Goal: Task Accomplishment & Management: Complete application form

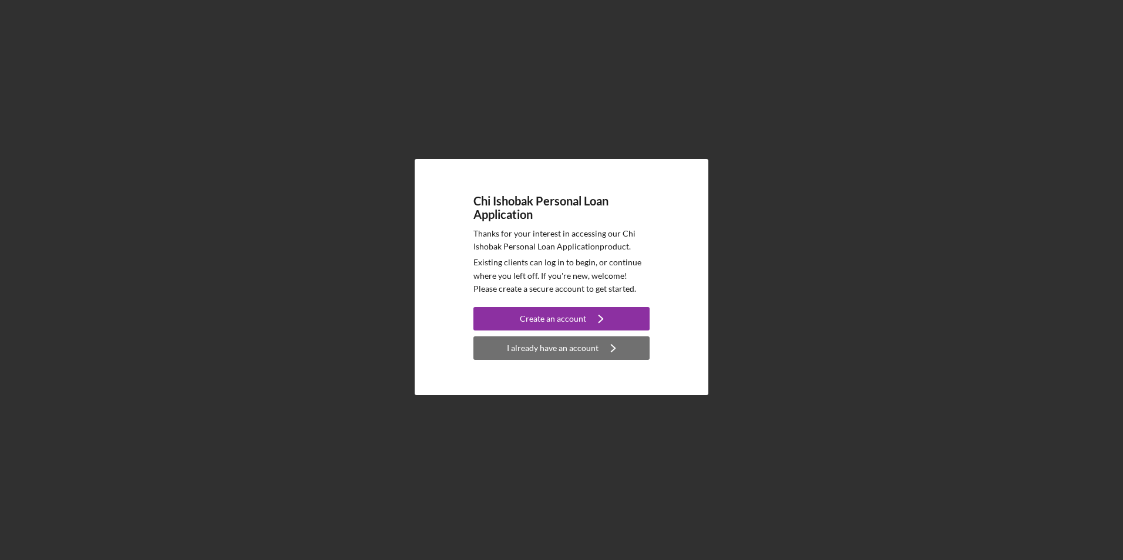
click at [560, 348] on div "I already have an account" at bounding box center [553, 347] width 92 height 23
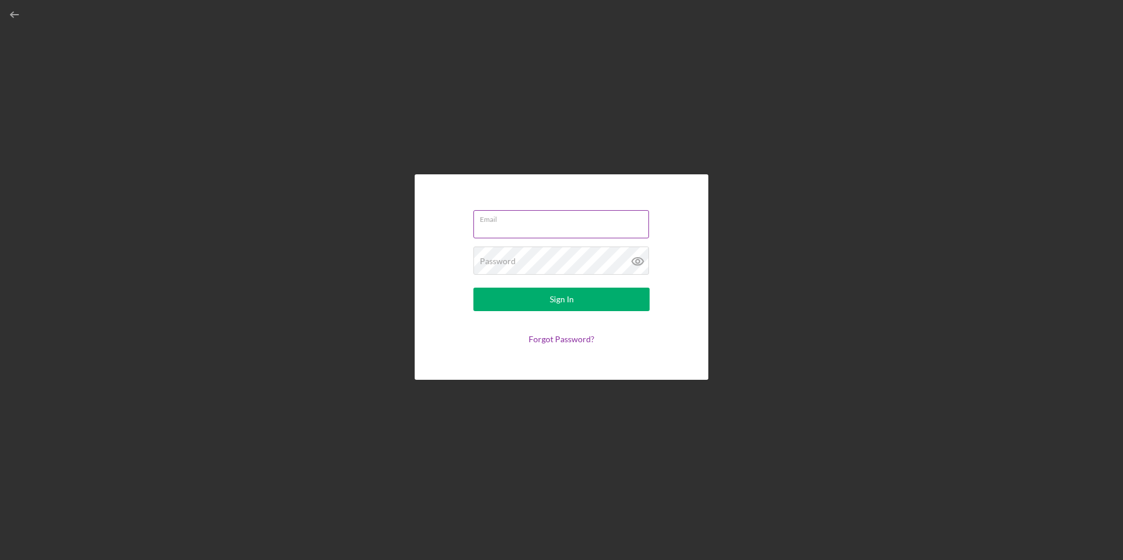
click at [517, 227] on input "Email" at bounding box center [561, 224] width 176 height 28
type input "[EMAIL_ADDRESS][DOMAIN_NAME]"
click at [473, 288] on button "Sign In" at bounding box center [561, 299] width 176 height 23
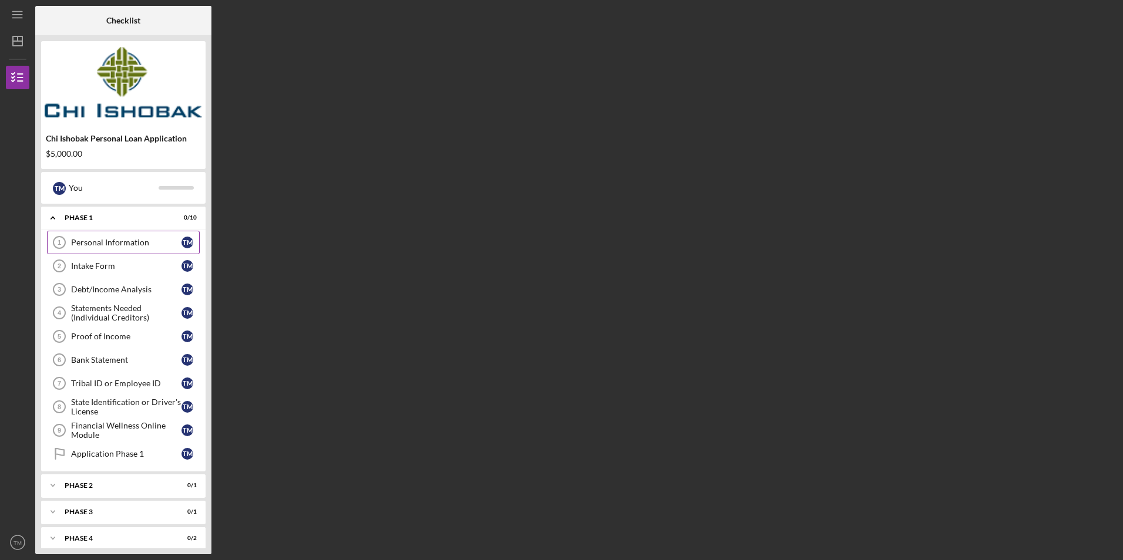
click at [103, 243] on div "Personal Information" at bounding box center [126, 242] width 110 height 9
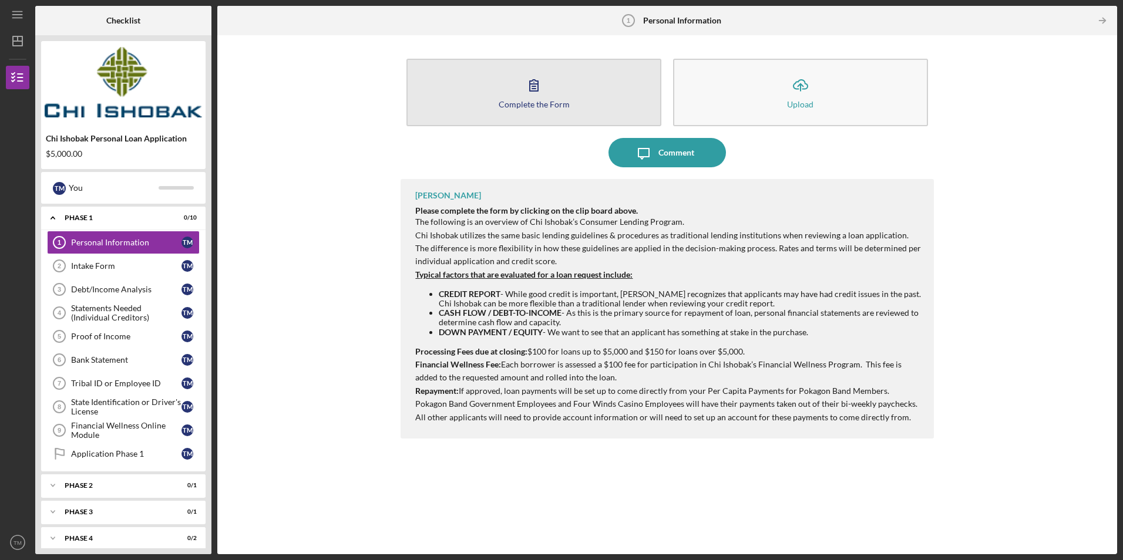
click at [538, 89] on icon "button" at bounding box center [533, 84] width 29 height 29
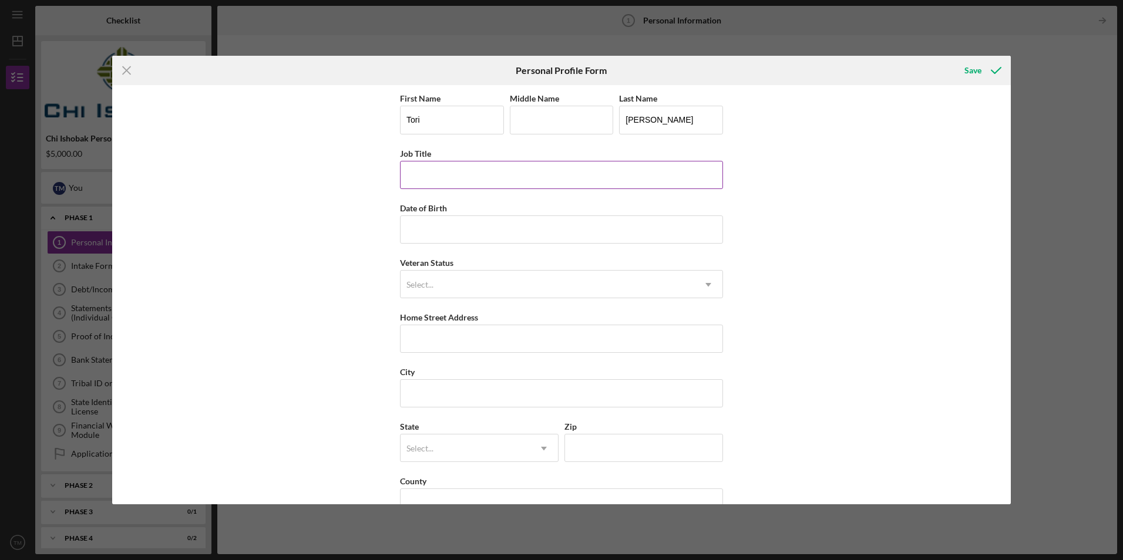
click at [557, 170] on input "Job Title" at bounding box center [561, 175] width 323 height 28
type input "Indian Child Welfare Worker"
type input "[DATE]"
click at [708, 290] on icon "Icon/Dropdown Arrow" at bounding box center [708, 285] width 28 height 28
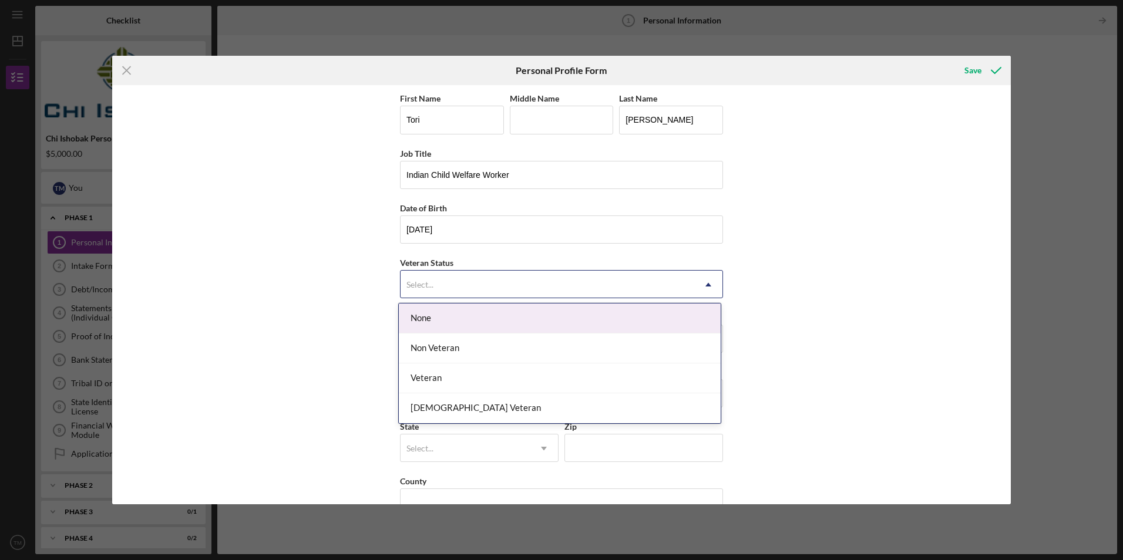
click at [701, 311] on div "None" at bounding box center [560, 319] width 322 height 30
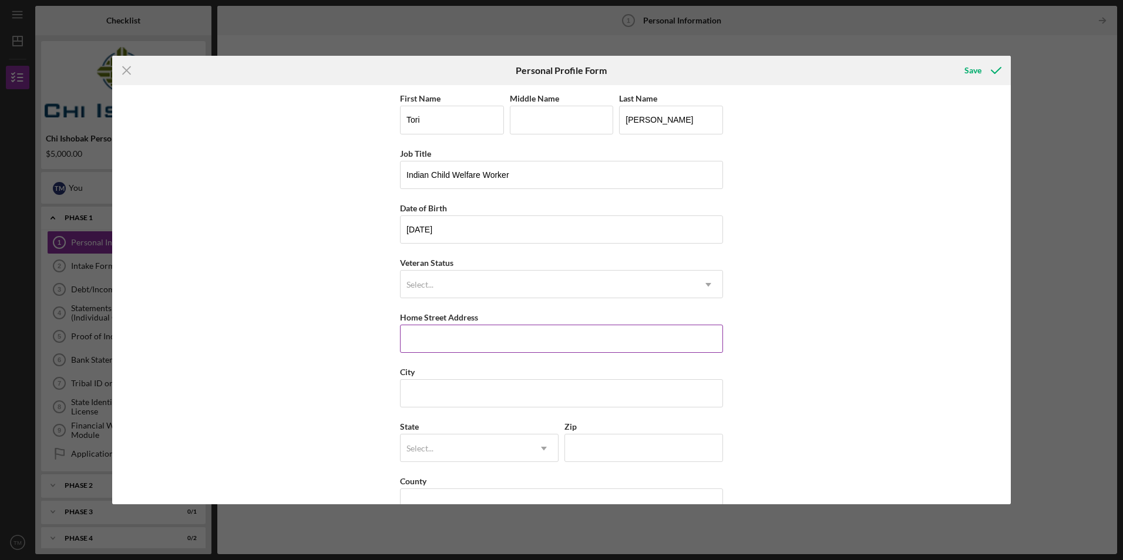
click at [667, 344] on input "Home Street Address" at bounding box center [561, 339] width 323 height 28
type input "[STREET_ADDRESS]"
type input "[PERSON_NAME][GEOGRAPHIC_DATA]"
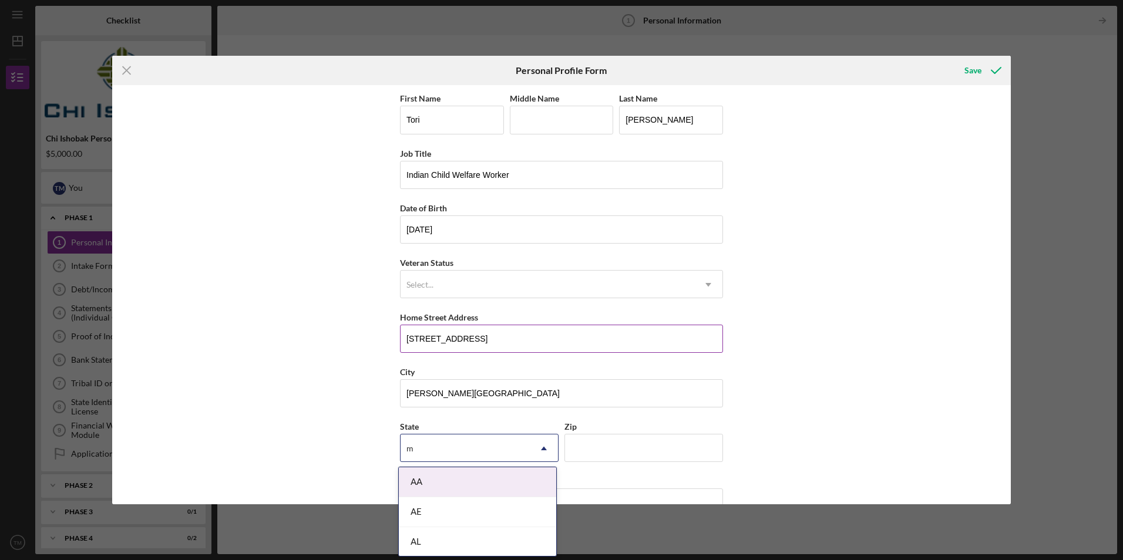
type input "mi"
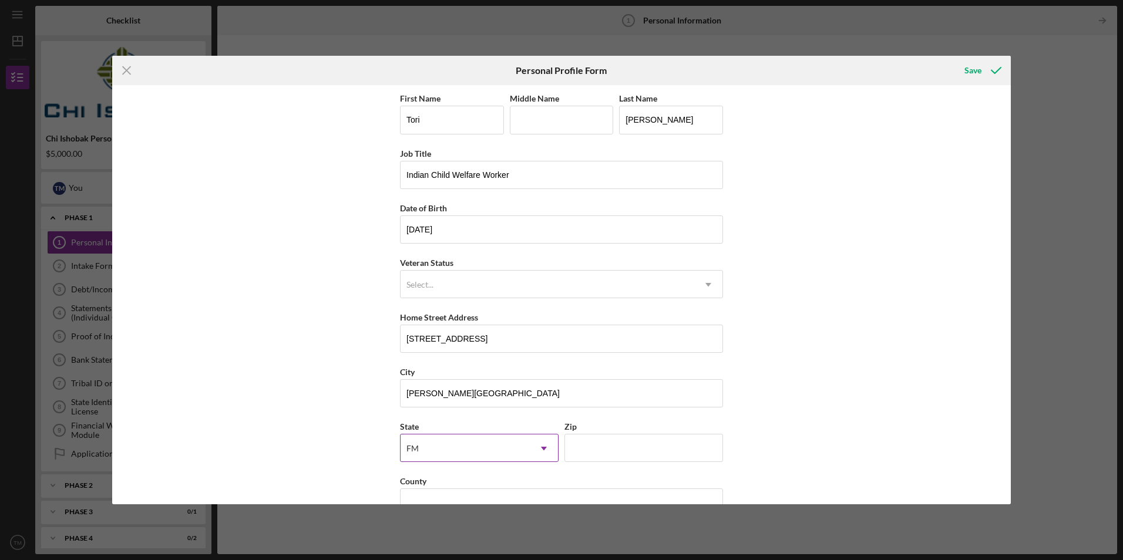
click at [540, 447] on icon "Icon/Dropdown Arrow" at bounding box center [544, 449] width 28 height 28
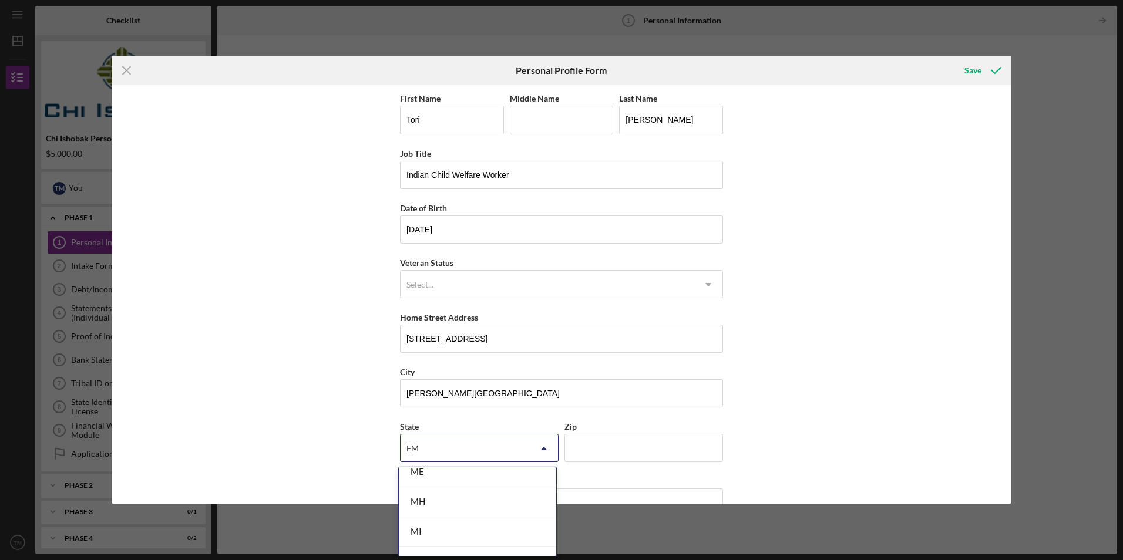
scroll to position [939, 0]
click at [489, 536] on div "MI" at bounding box center [477, 531] width 157 height 30
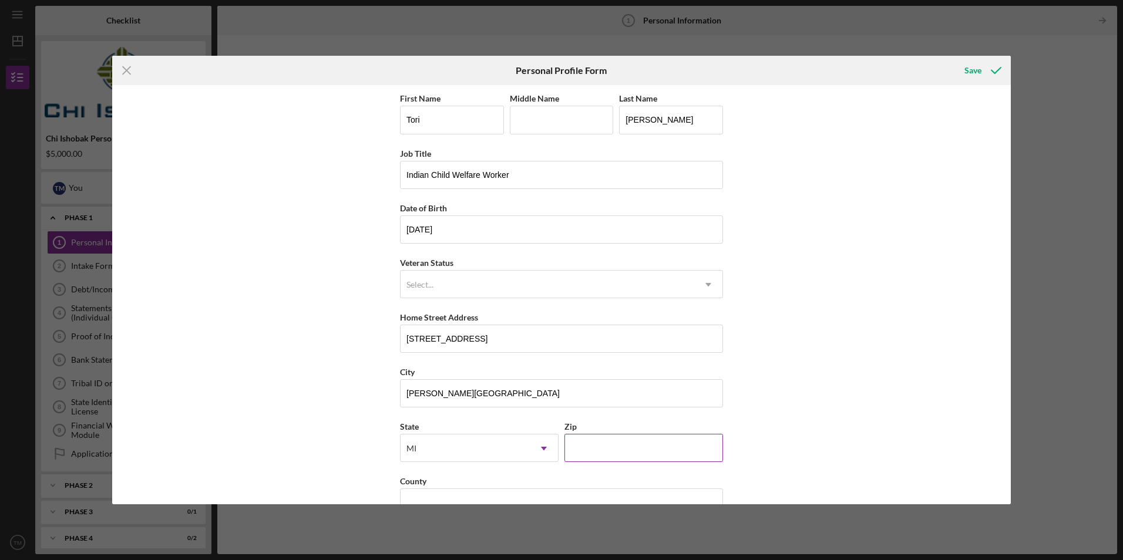
click at [596, 444] on input "Zip" at bounding box center [643, 448] width 159 height 28
type input "49022"
click at [763, 378] on div "First Name [PERSON_NAME] Middle Name Last Name [PERSON_NAME] Job Title Indian C…" at bounding box center [561, 294] width 898 height 419
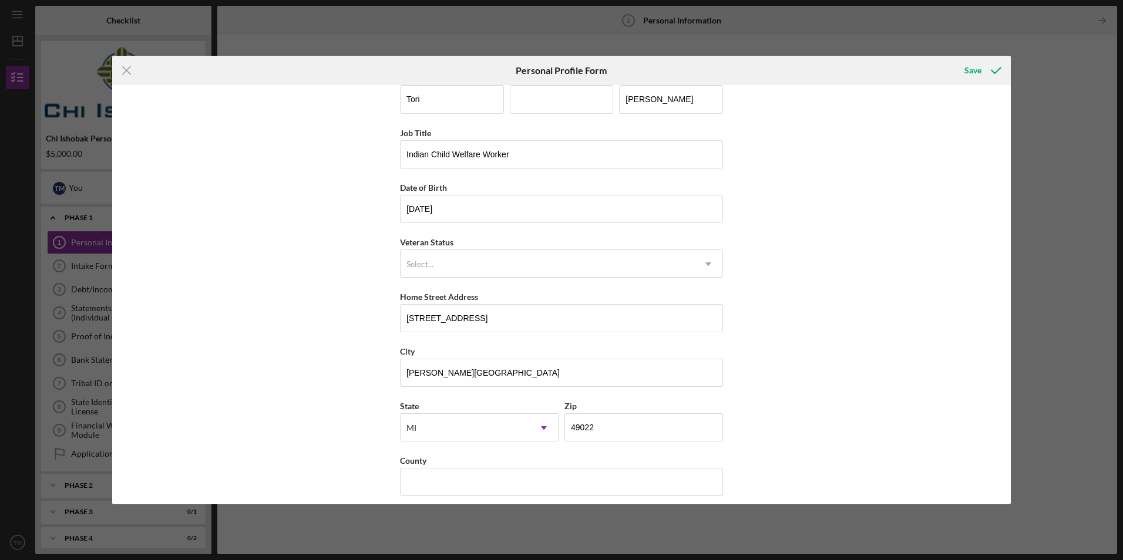
scroll to position [30, 0]
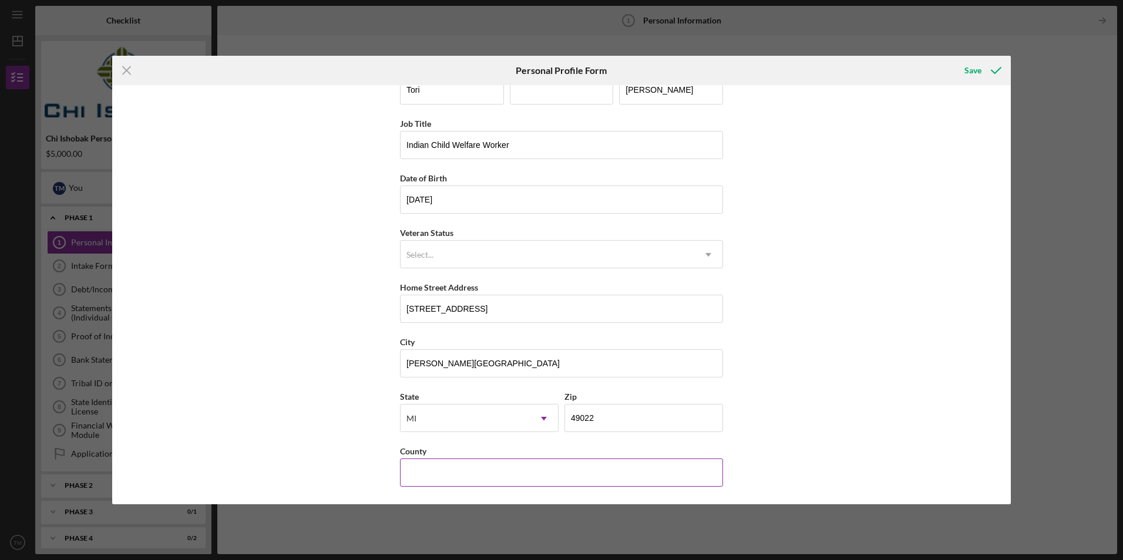
click at [560, 477] on input "County" at bounding box center [561, 473] width 323 height 28
click at [463, 474] on input "[GEOGRAPHIC_DATA]" at bounding box center [561, 473] width 323 height 28
type input "U"
type input "Berrien"
click at [868, 319] on div "First Name [PERSON_NAME] Middle Name Last Name [PERSON_NAME] Job Title Indian C…" at bounding box center [561, 294] width 898 height 419
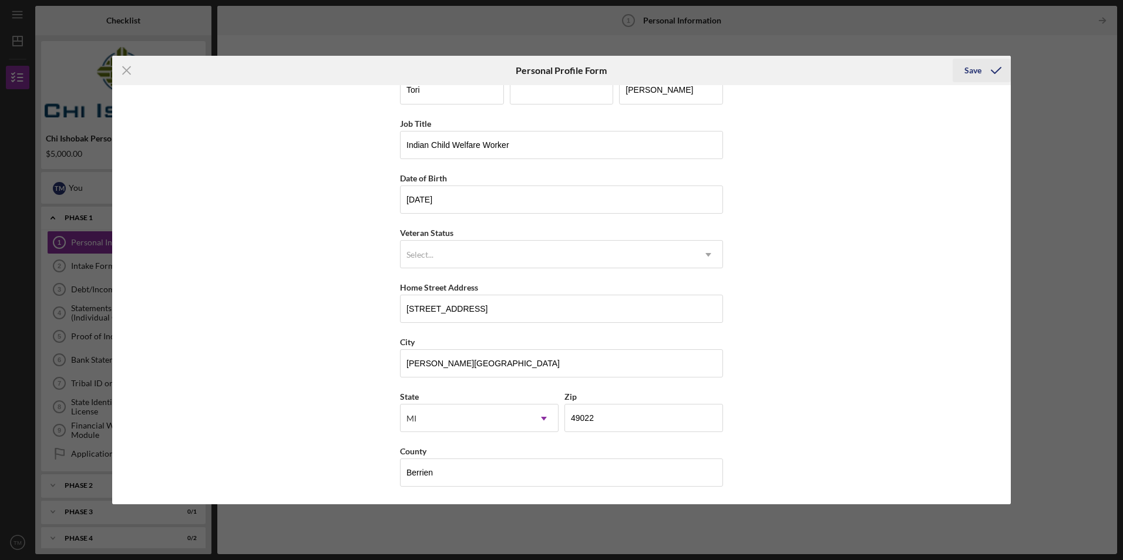
click at [985, 75] on icon "submit" at bounding box center [995, 70] width 29 height 29
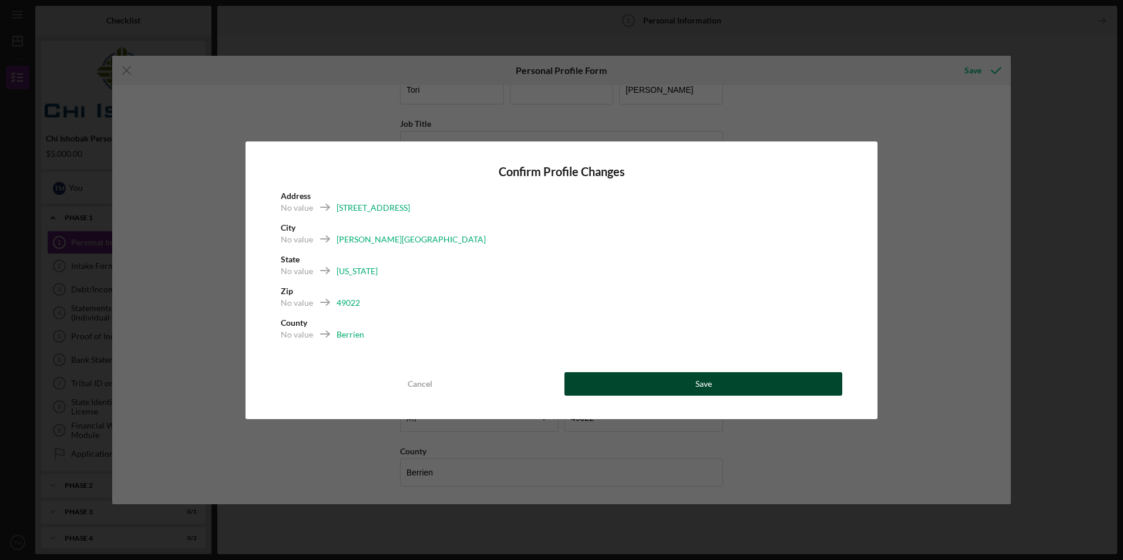
click at [684, 382] on button "Save" at bounding box center [703, 383] width 278 height 23
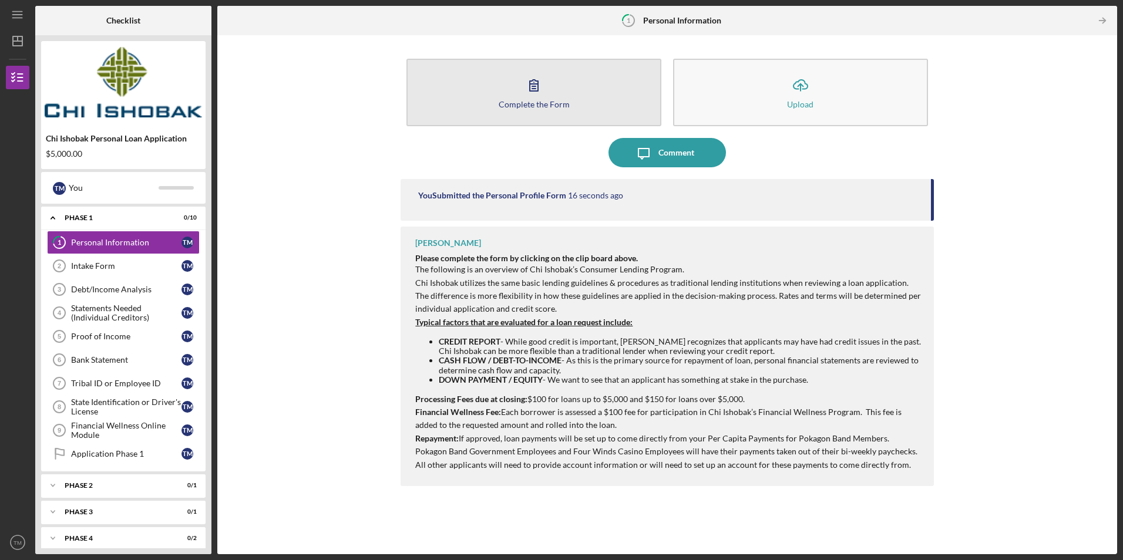
click at [581, 100] on button "Complete the Form Form" at bounding box center [533, 93] width 255 height 68
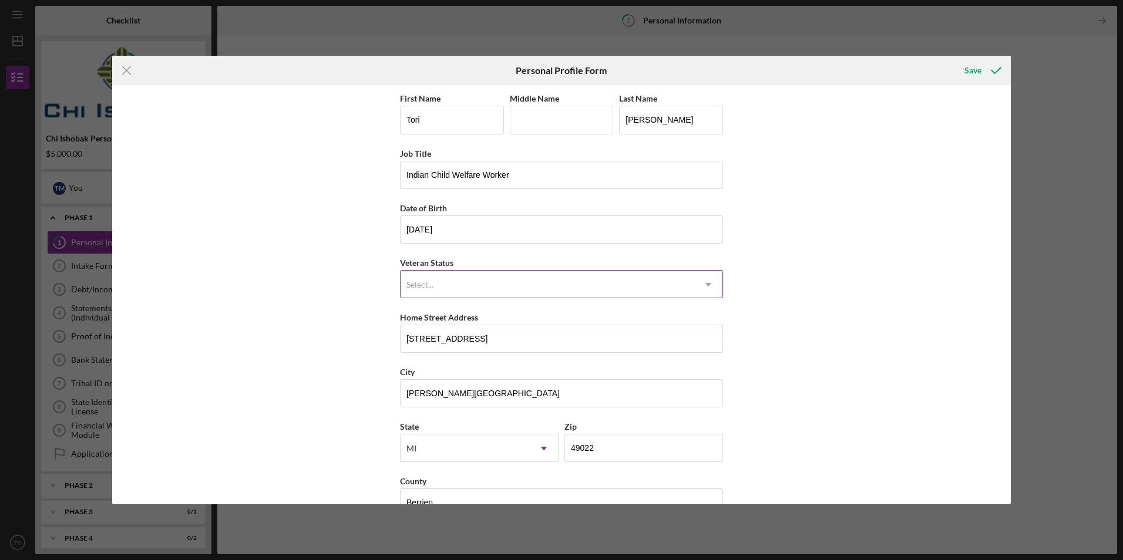
click at [702, 288] on icon "Icon/Dropdown Arrow" at bounding box center [708, 285] width 28 height 28
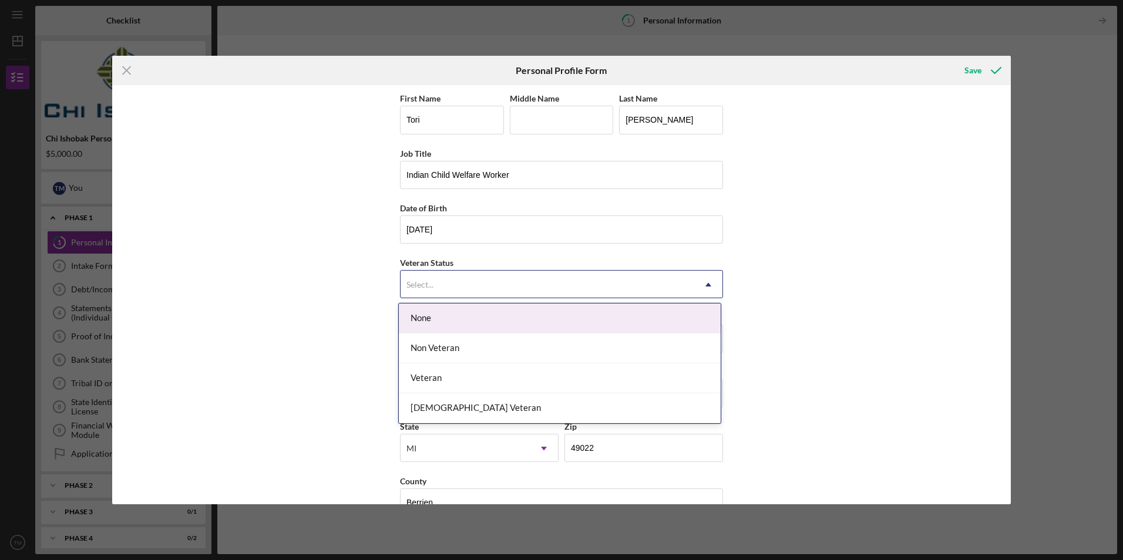
click at [644, 324] on div "None" at bounding box center [560, 319] width 322 height 30
click at [710, 274] on icon "Icon/Dropdown Arrow" at bounding box center [708, 285] width 28 height 28
click at [603, 316] on div "None" at bounding box center [560, 319] width 322 height 30
click at [527, 289] on div "Select..." at bounding box center [547, 284] width 294 height 27
drag, startPoint x: 468, startPoint y: 326, endPoint x: 460, endPoint y: 322, distance: 8.7
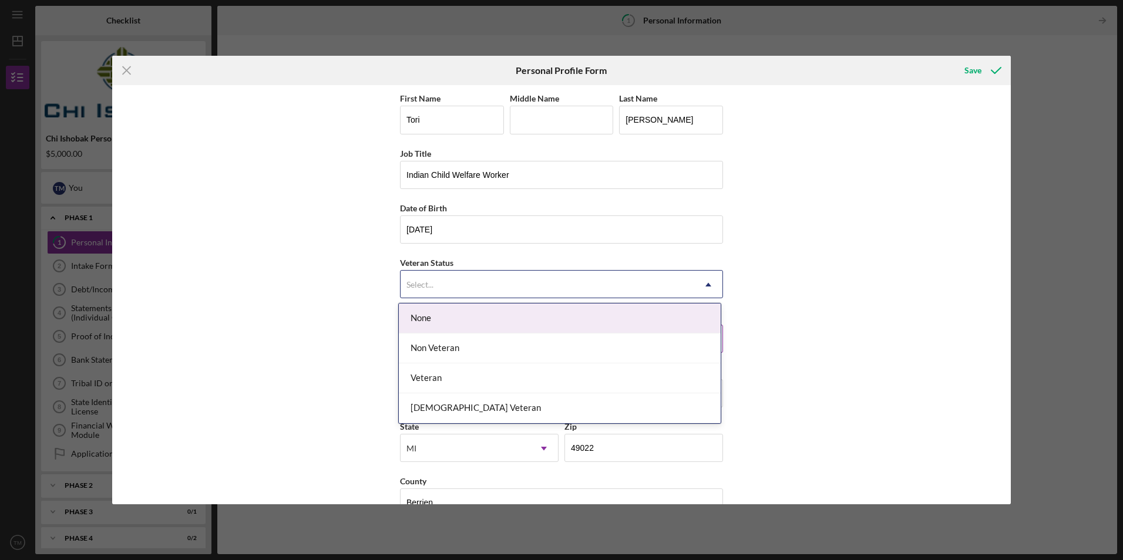
click at [467, 326] on div "None" at bounding box center [560, 319] width 322 height 30
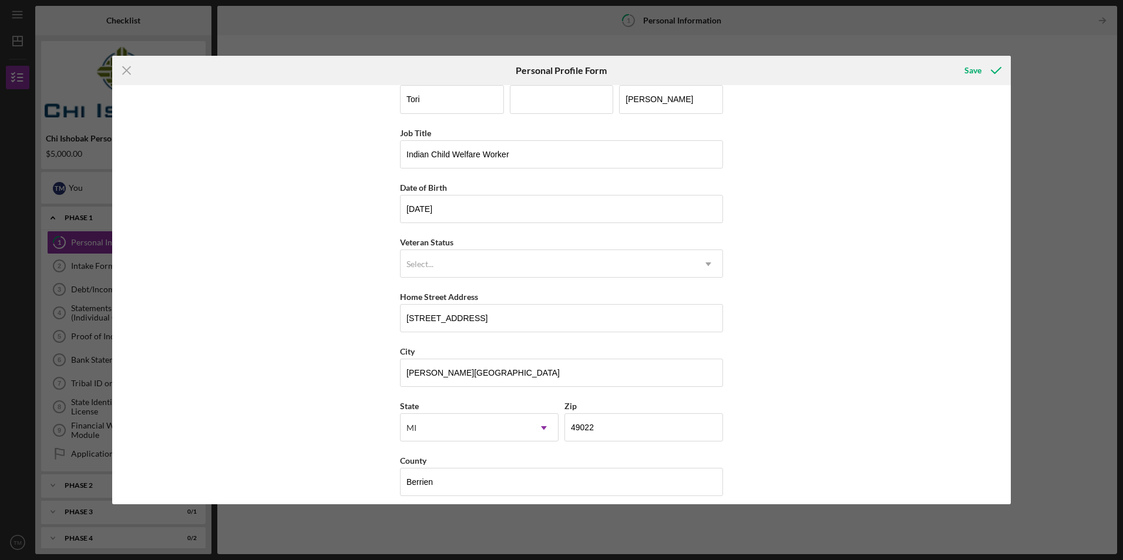
scroll to position [30, 0]
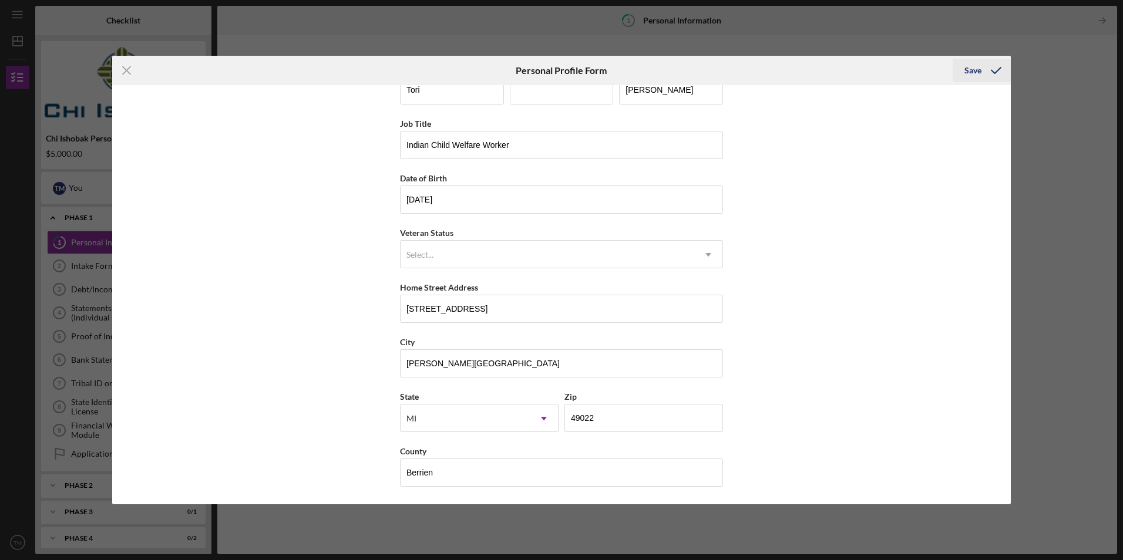
click at [975, 69] on div "Save" at bounding box center [972, 70] width 17 height 23
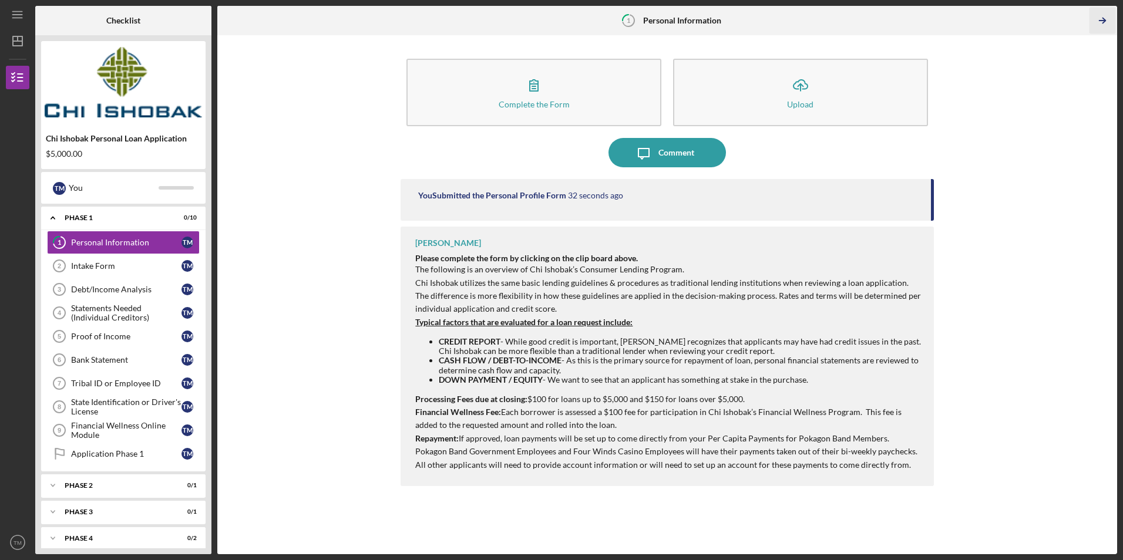
click at [1099, 23] on icon "Icon/Table Pagination Arrow" at bounding box center [1102, 21] width 26 height 26
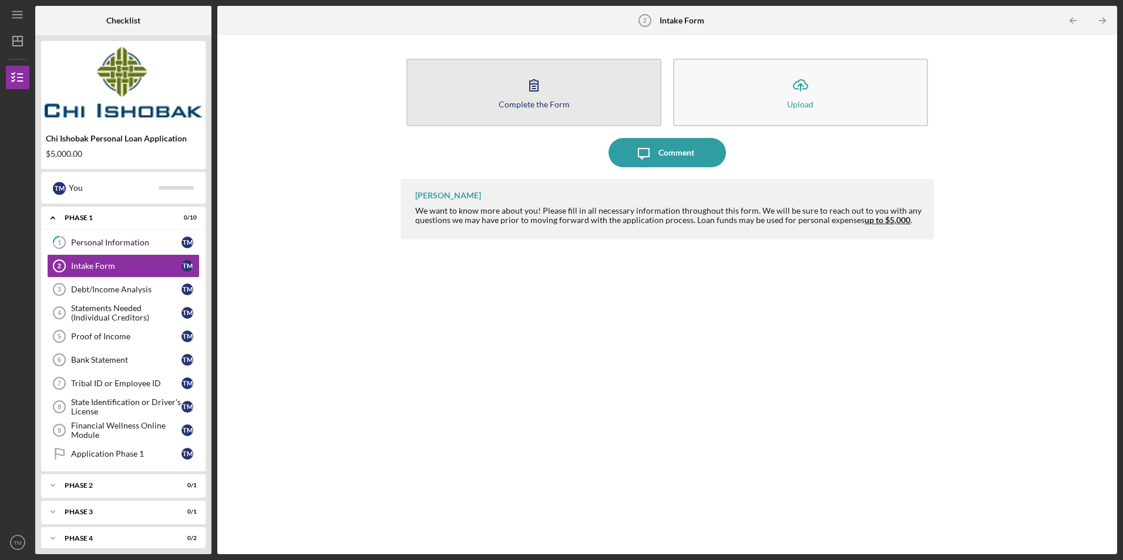
click at [528, 92] on icon "button" at bounding box center [533, 84] width 29 height 29
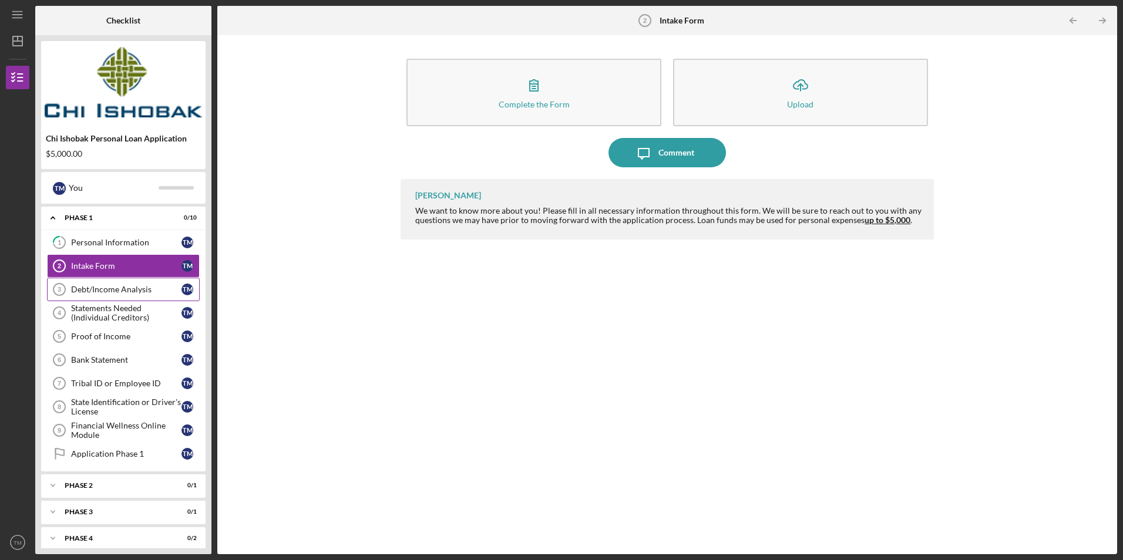
click at [126, 296] on link "Debt/Income Analysis 3 Debt/Income Analysis T M" at bounding box center [123, 289] width 153 height 23
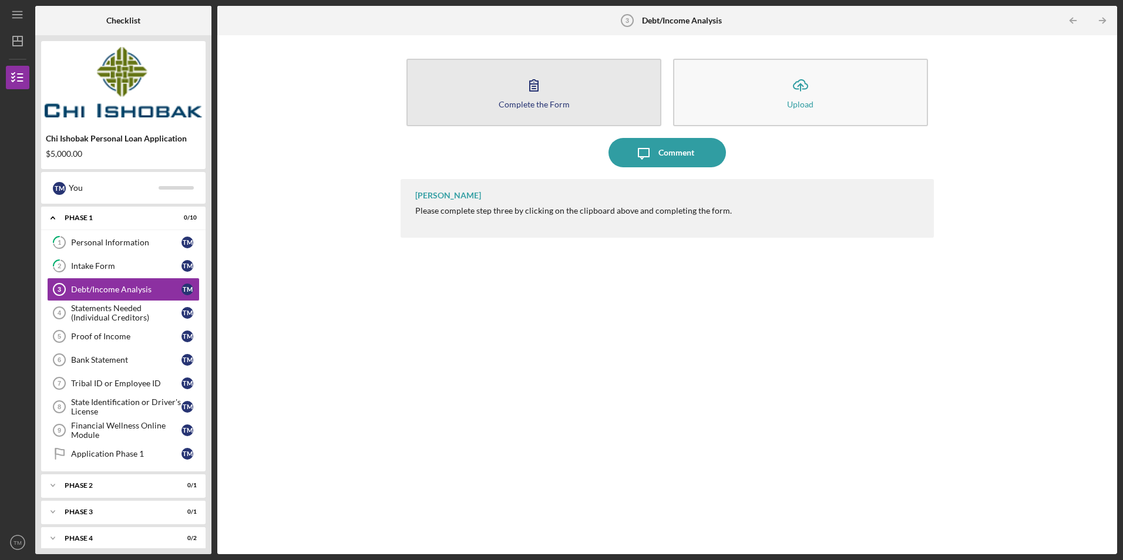
click at [528, 99] on button "Complete the Form Form" at bounding box center [533, 93] width 255 height 68
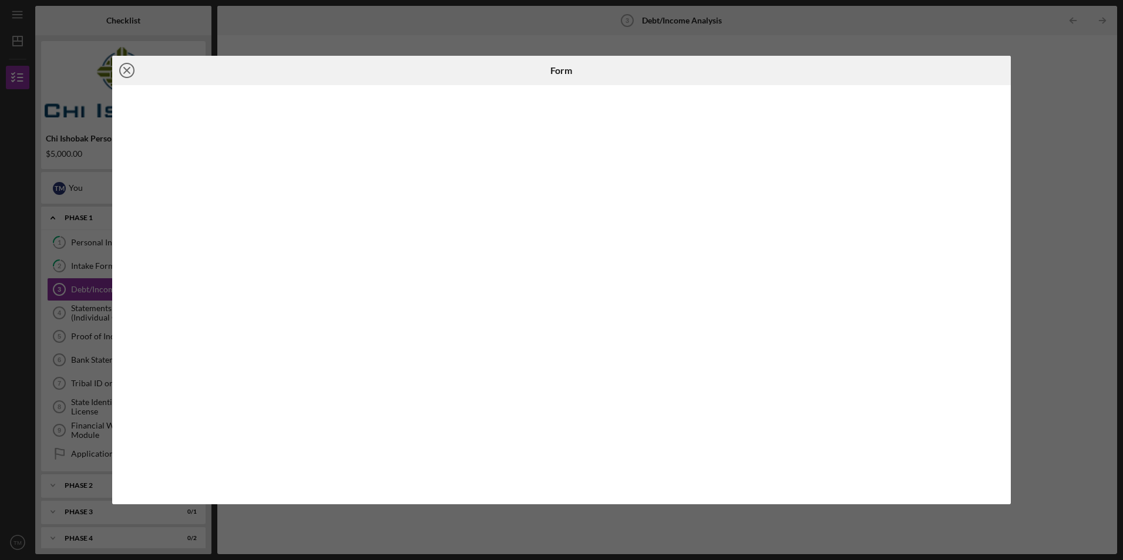
click at [125, 73] on line at bounding box center [127, 71] width 6 height 6
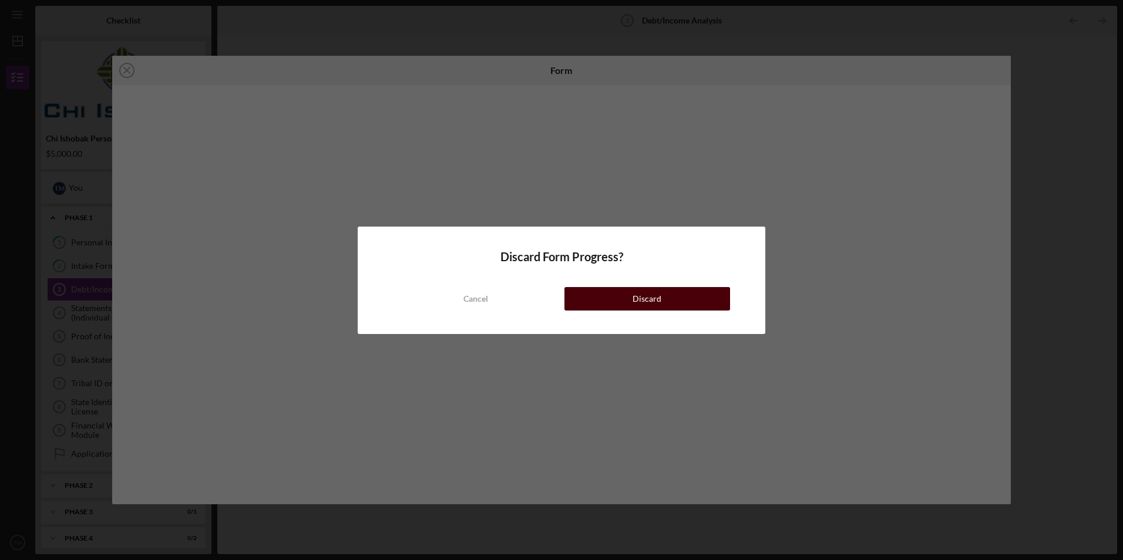
click at [598, 296] on button "Discard" at bounding box center [647, 298] width 166 height 23
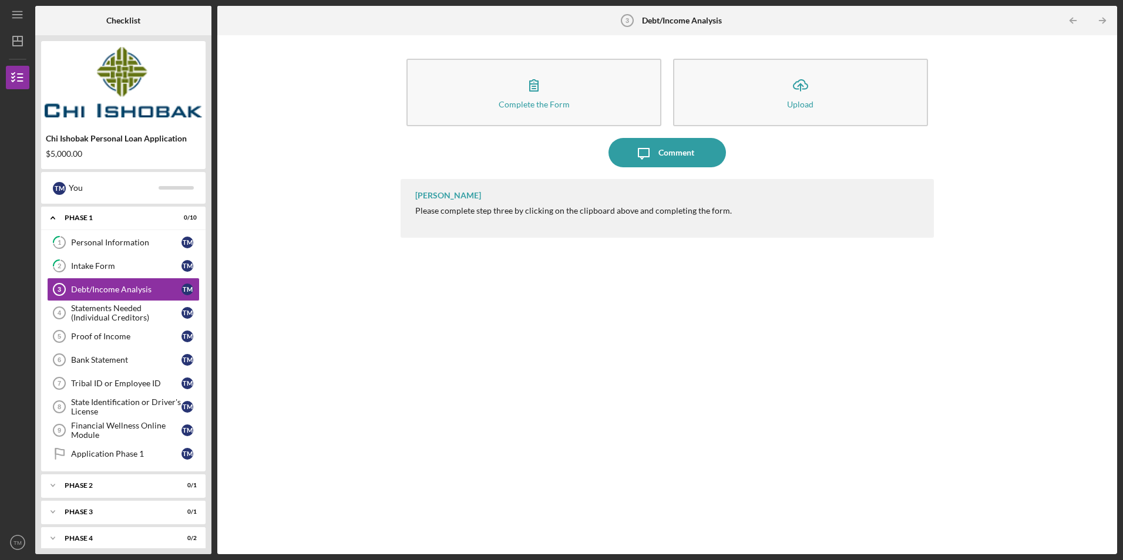
click at [739, 285] on div "[PERSON_NAME] Please complete step three by clicking on the clipboard above and…" at bounding box center [666, 358] width 533 height 358
